Goal: Find specific page/section: Find specific page/section

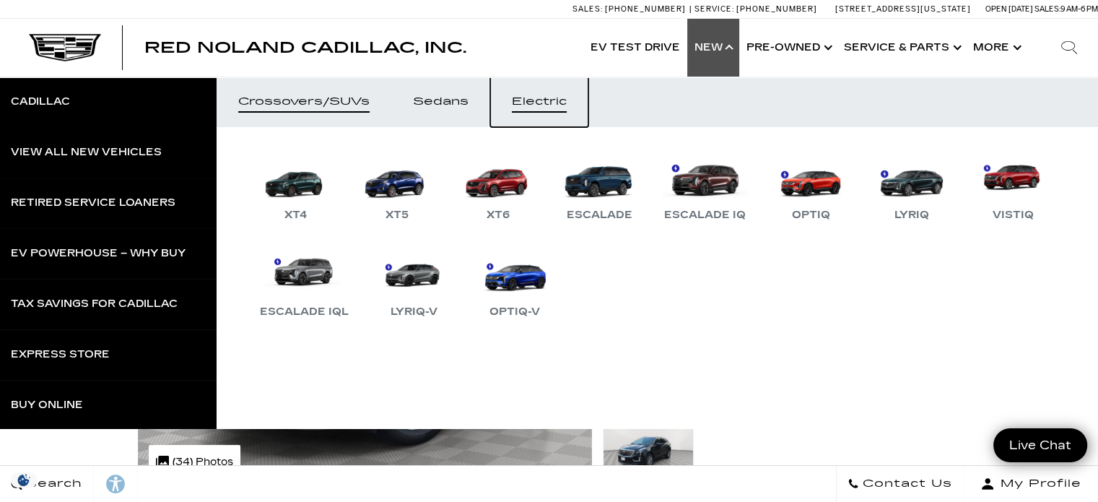
click at [551, 87] on link "Electric" at bounding box center [539, 102] width 98 height 51
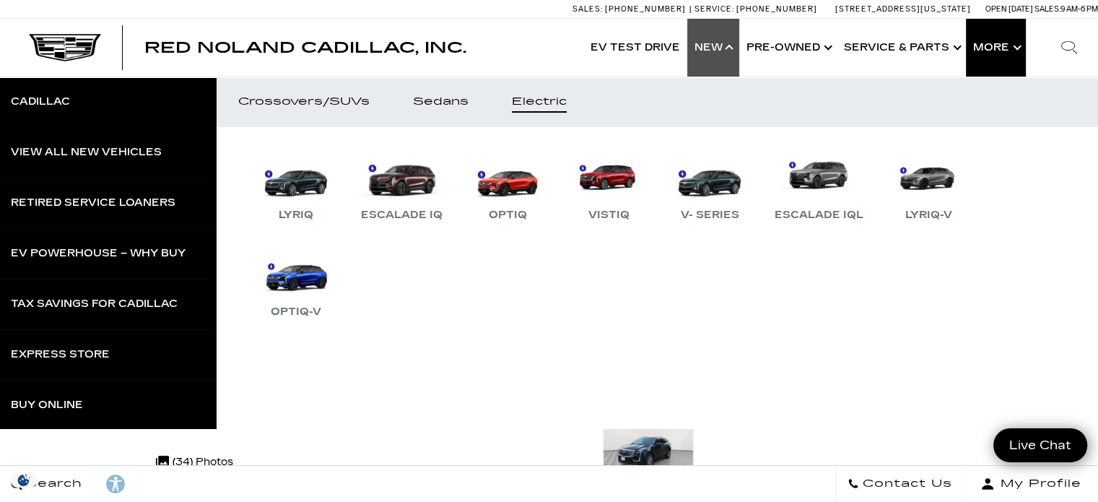
drag, startPoint x: 1070, startPoint y: 51, endPoint x: 1004, endPoint y: 45, distance: 65.9
click at [1070, 51] on icon at bounding box center [1068, 47] width 17 height 17
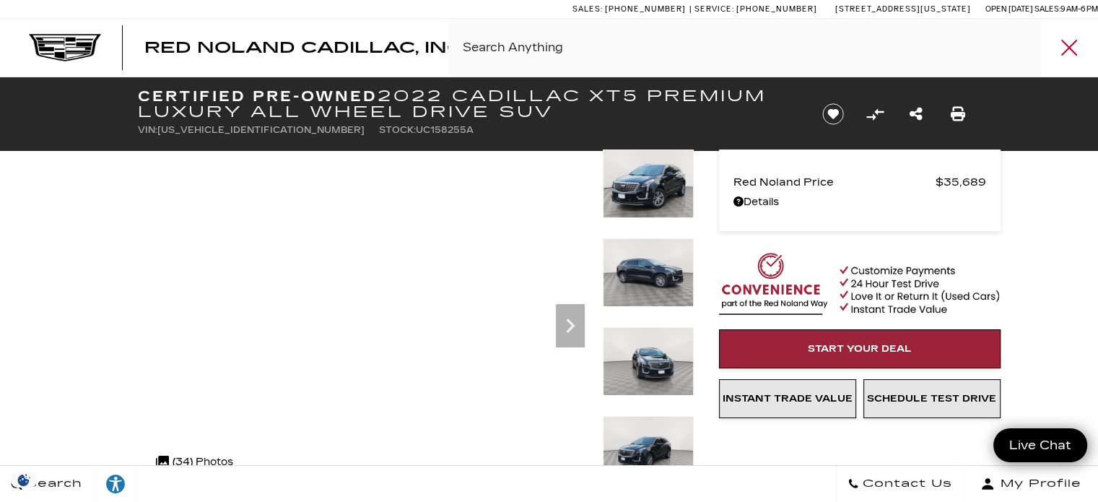
click at [964, 48] on input "Search By Keyword" at bounding box center [773, 48] width 650 height 58
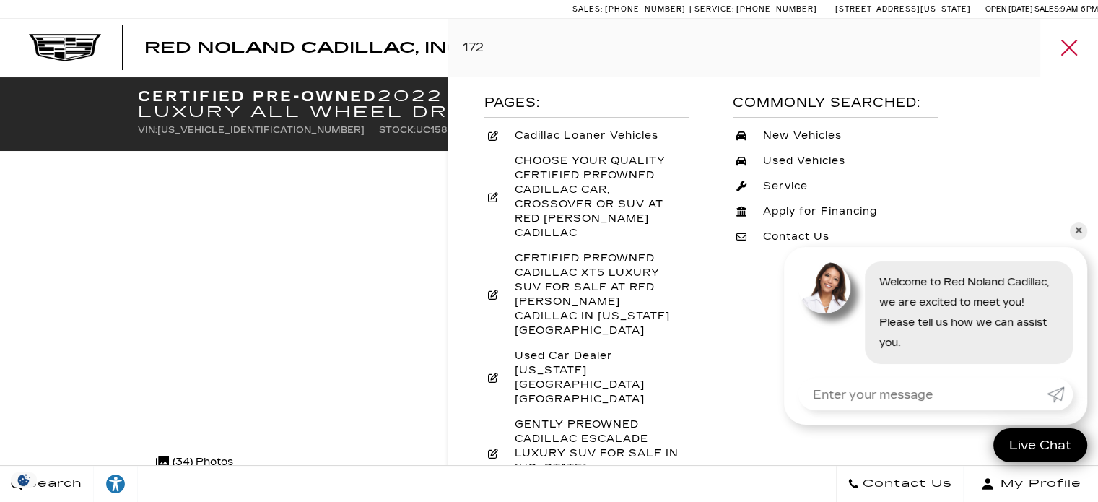
click at [718, 56] on input "172" at bounding box center [773, 48] width 650 height 58
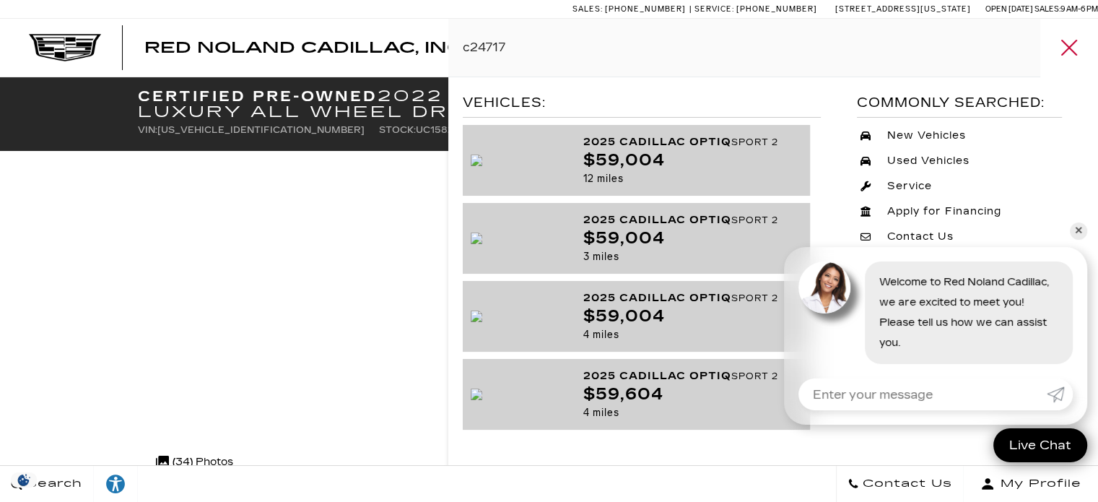
type input "c247172"
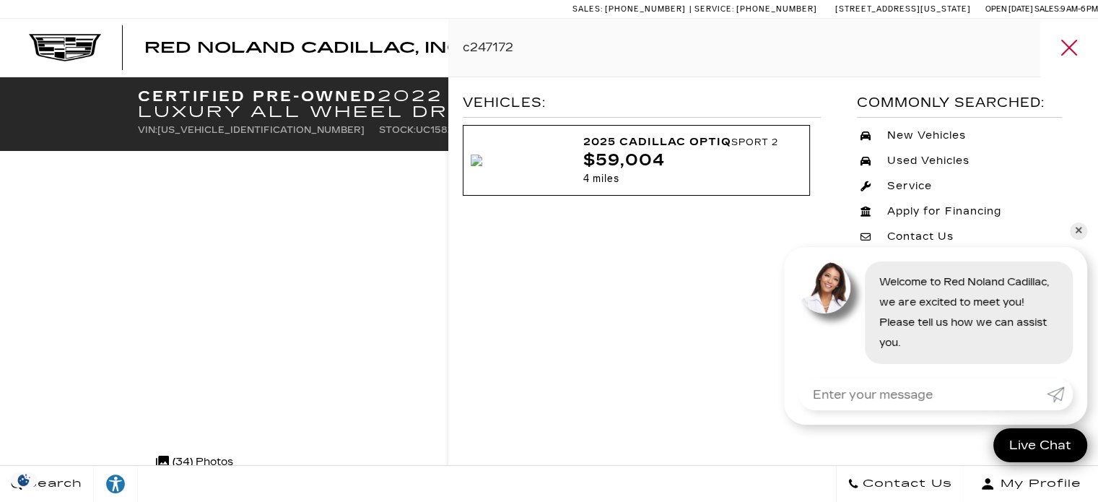
click at [652, 154] on div "$59,004" at bounding box center [687, 161] width 208 height 18
